Goal: Task Accomplishment & Management: Use online tool/utility

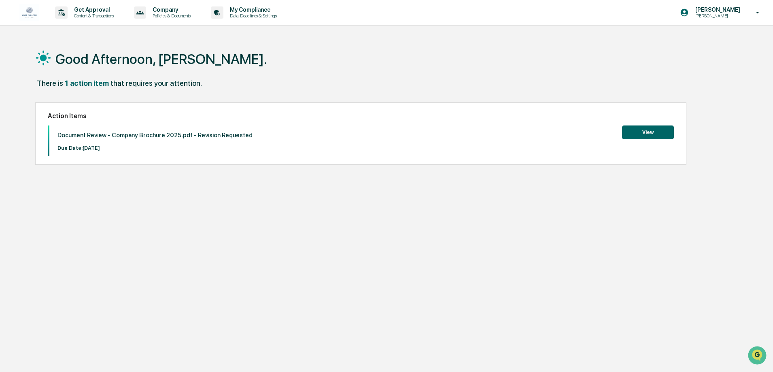
click at [657, 134] on button "View" at bounding box center [648, 132] width 52 height 14
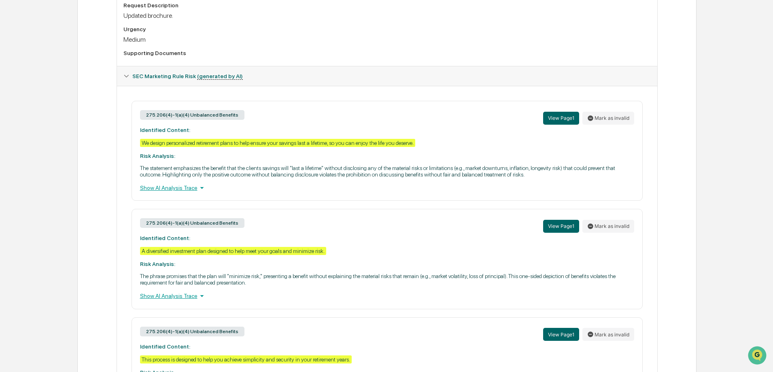
scroll to position [191, 0]
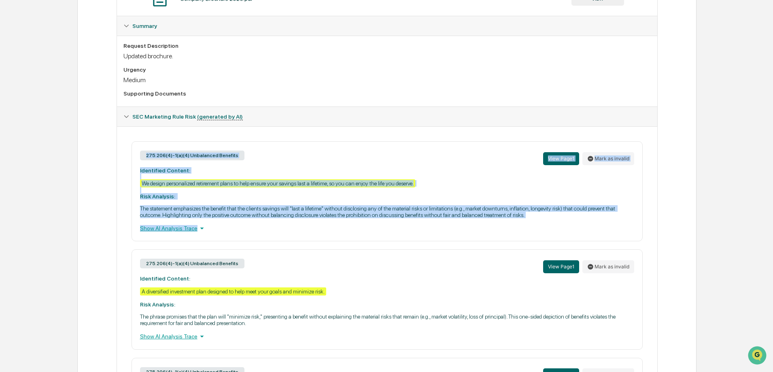
drag, startPoint x: 226, startPoint y: 225, endPoint x: 125, endPoint y: 156, distance: 122.1
click at [125, 156] on div "275.206(4)-1(a)(4) Unbalanced Benefits View Page 1 Mark as invalid Identified C…" at bounding box center [386, 299] width 527 height 317
copy div "275.206(4)-1(a)(4) Unbalanced Benefits View Page 1 Mark as invalid Identified C…"
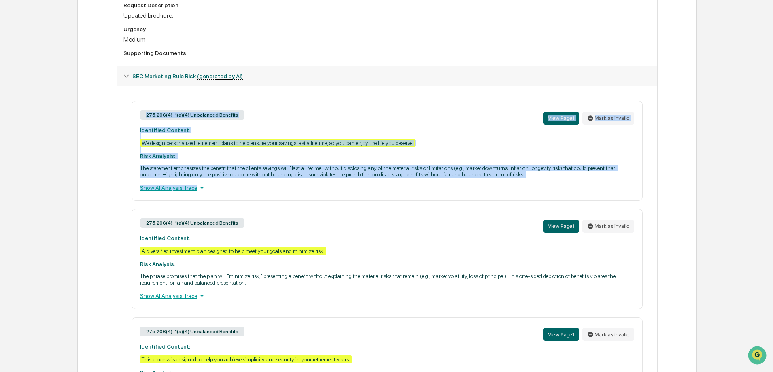
scroll to position [272, 0]
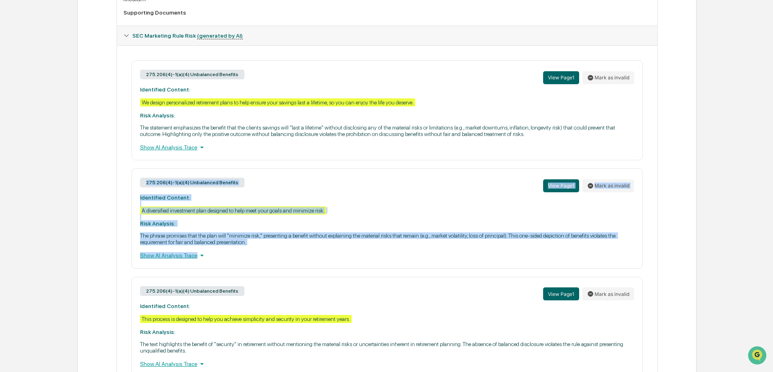
drag, startPoint x: 241, startPoint y: 257, endPoint x: 115, endPoint y: 190, distance: 142.3
click at [115, 190] on div "Review Comments Actions Activity Log Created By: ‎ ‎ [PERSON_NAME] Assigned To:…" at bounding box center [386, 110] width 619 height 606
copy div "275.206(4)-1(a)(4) Unbalanced Benefits View Page 1 Mark as invalid Identified C…"
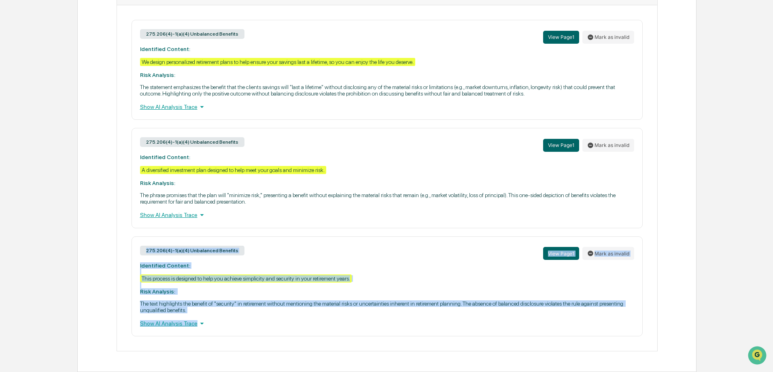
drag, startPoint x: 235, startPoint y: 331, endPoint x: 137, endPoint y: 254, distance: 125.1
click at [137, 254] on div "275.206(4)-1(a)(4) Unbalanced Benefits View Page 1 Mark as invalid Identified C…" at bounding box center [387, 286] width 511 height 100
copy div "275.206(4)-1(a)(4) Unbalanced Benefits View Page 1 Mark as invalid Identified C…"
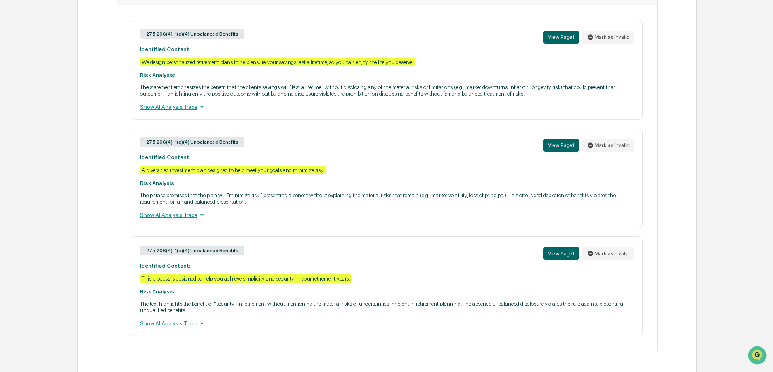
click at [30, 119] on div "Home Content Review & Approval Company Brochure 2025.pdf Company Brochure 2025.…" at bounding box center [386, 49] width 773 height 646
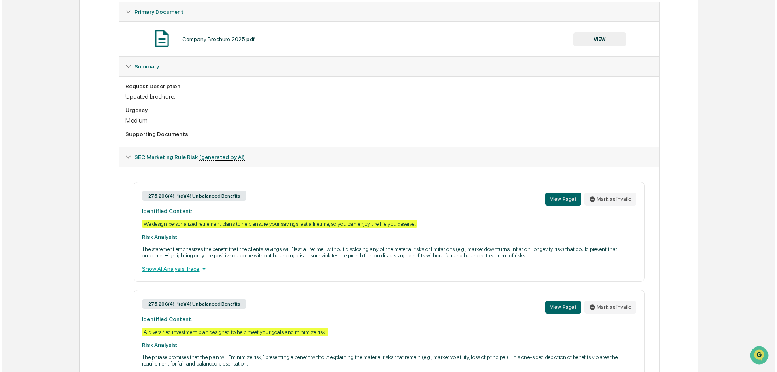
scroll to position [0, 0]
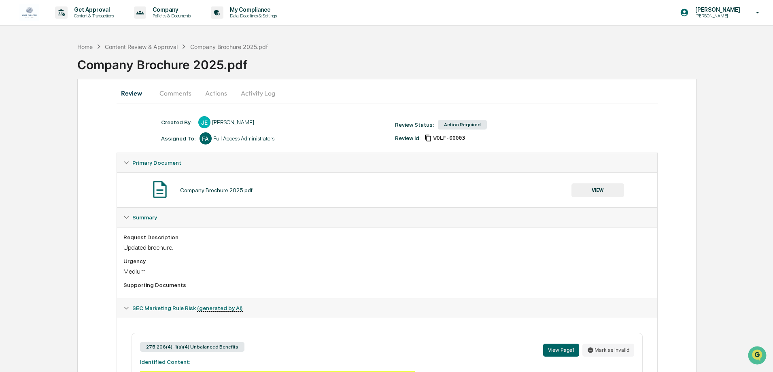
click at [265, 95] on button "Activity Log" at bounding box center [257, 92] width 47 height 19
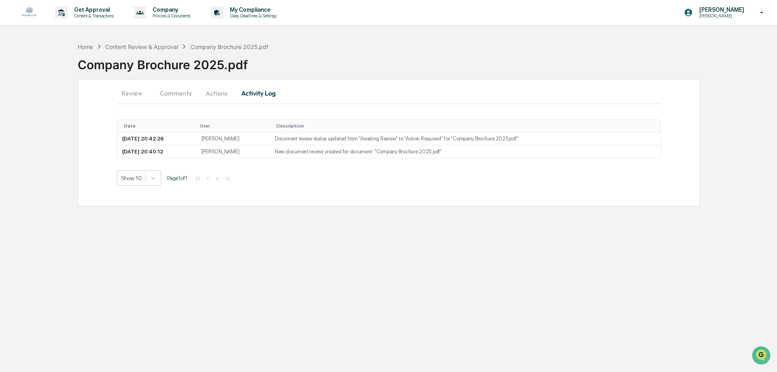
click at [223, 94] on button "Actions" at bounding box center [216, 92] width 36 height 19
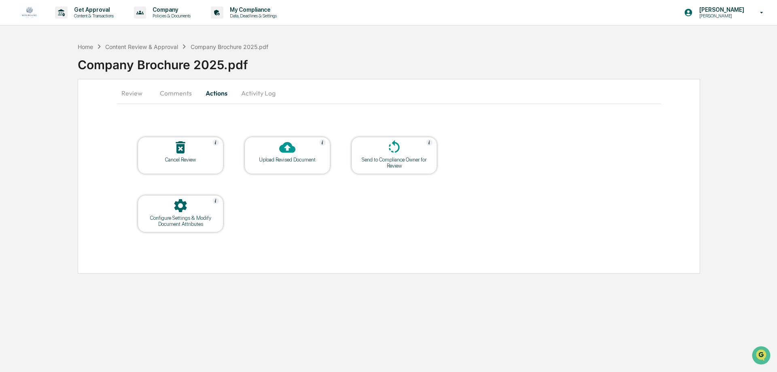
click at [285, 168] on div "Upload Revised Document" at bounding box center [287, 155] width 86 height 37
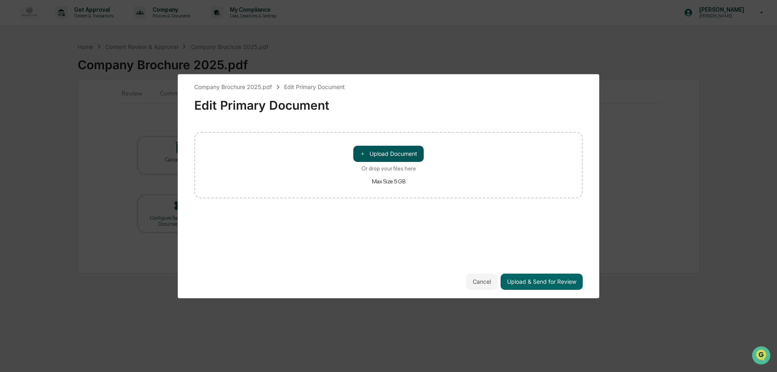
click at [402, 151] on button "＋ Upload Document" at bounding box center [388, 154] width 70 height 16
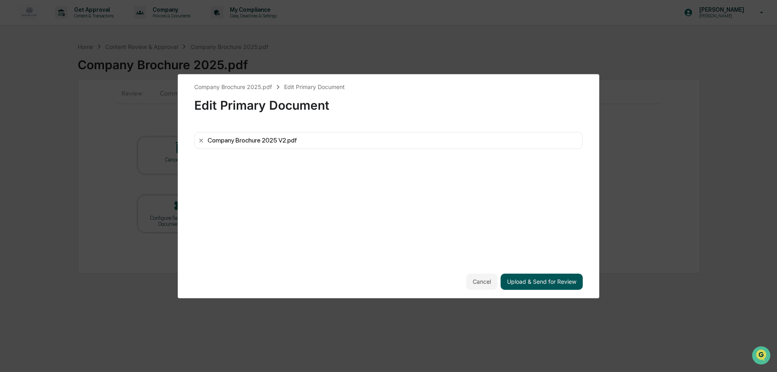
click at [505, 282] on button "Upload & Send for Review" at bounding box center [542, 282] width 82 height 16
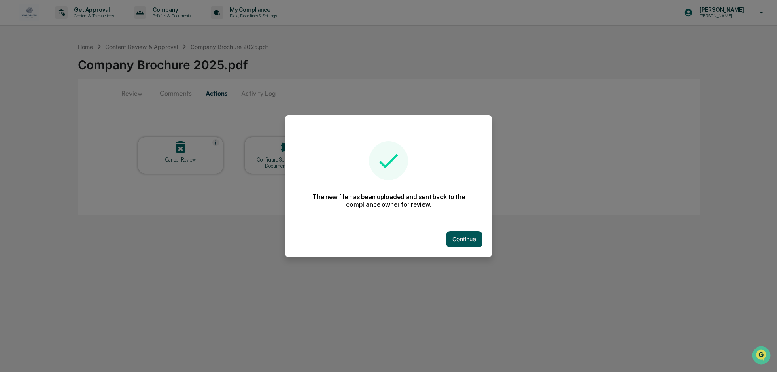
click at [473, 243] on button "Continue" at bounding box center [464, 239] width 36 height 16
